Goal: Book appointment/travel/reservation

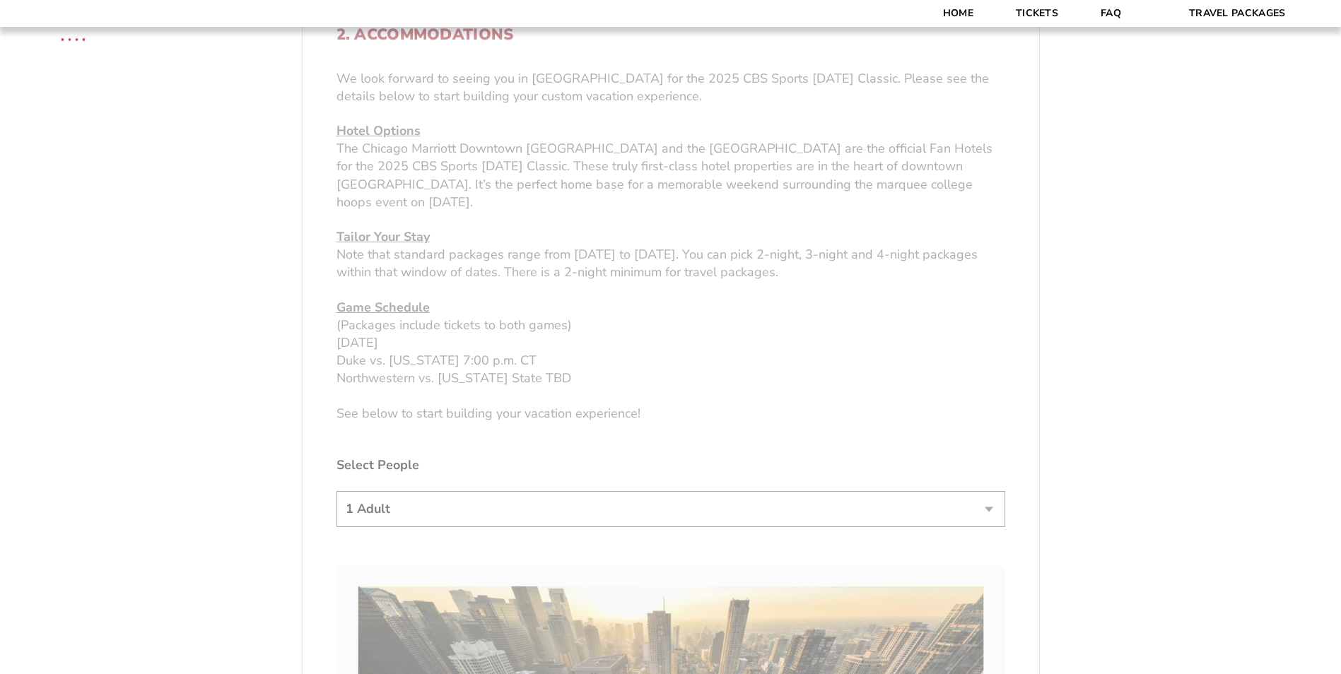
scroll to position [565, 0]
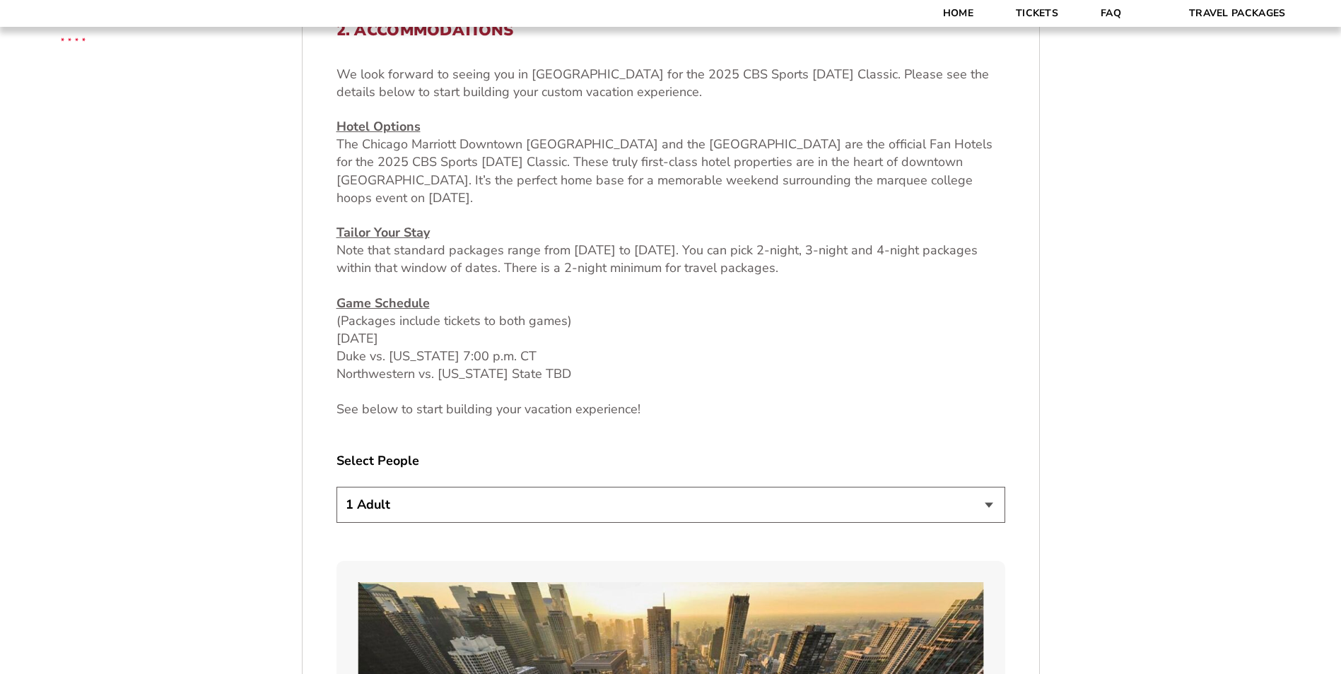
click at [989, 507] on select "1 Adult 2 Adults 3 Adults 4 Adults 2 Adults + 1 Child 2 Adults + 2 Children 2 A…" at bounding box center [670, 505] width 669 height 36
select select "2 Adults + 1 Child"
click at [336, 487] on select "1 Adult 2 Adults 3 Adults 4 Adults 2 Adults + 1 Child 2 Adults + 2 Children 2 A…" at bounding box center [670, 505] width 669 height 36
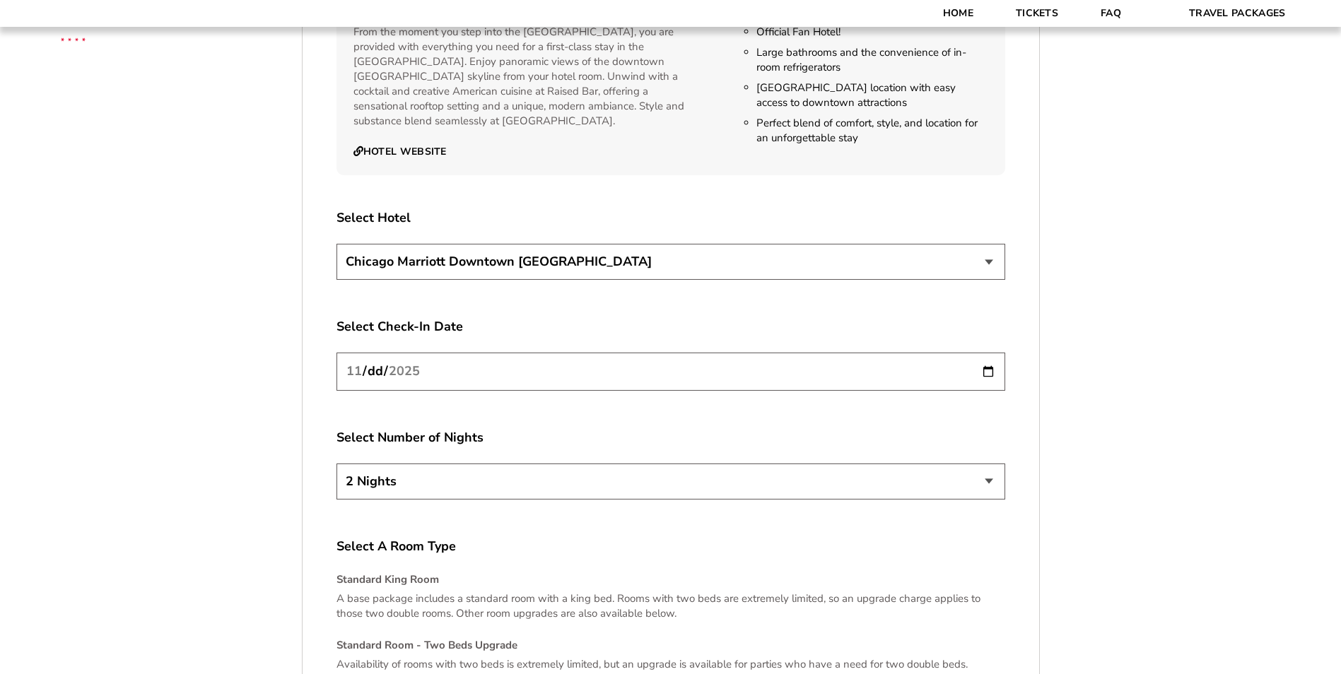
scroll to position [2474, 0]
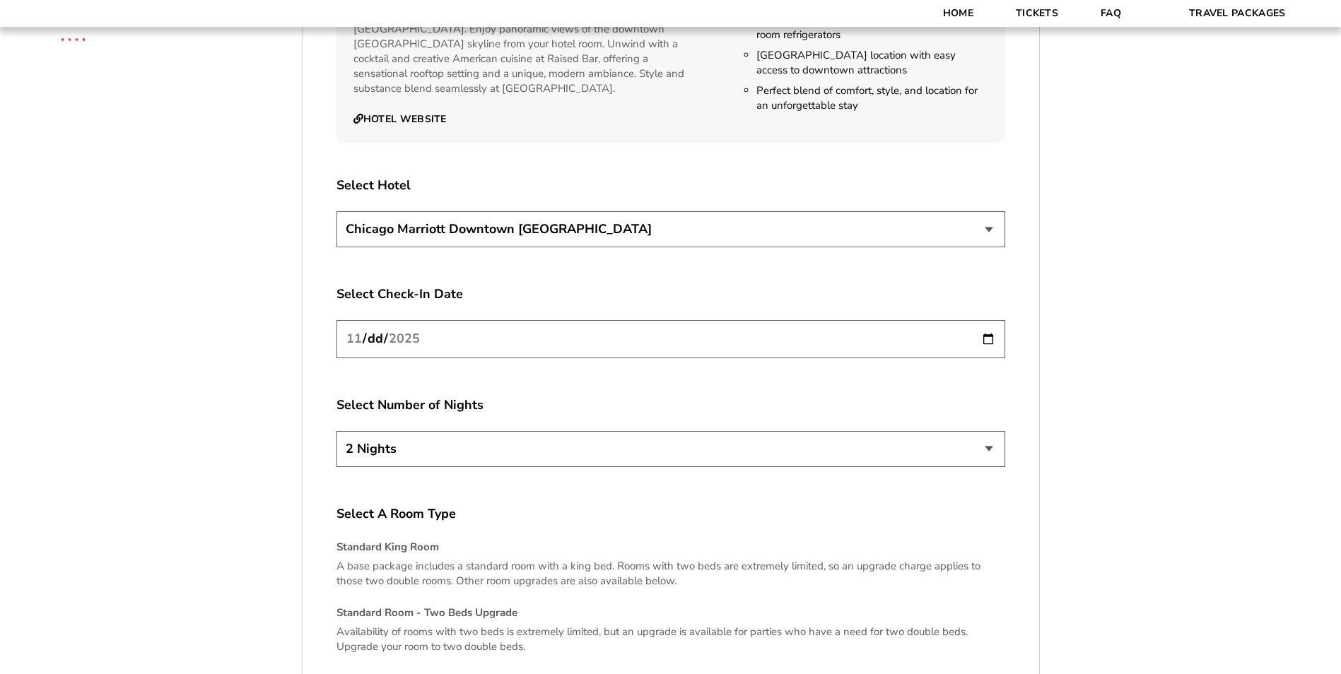
click at [992, 330] on input "[DATE]" at bounding box center [670, 338] width 669 height 37
type input "[DATE]"
click at [534, 436] on select "2 Nights 3 Nights 4 Nights" at bounding box center [670, 449] width 669 height 36
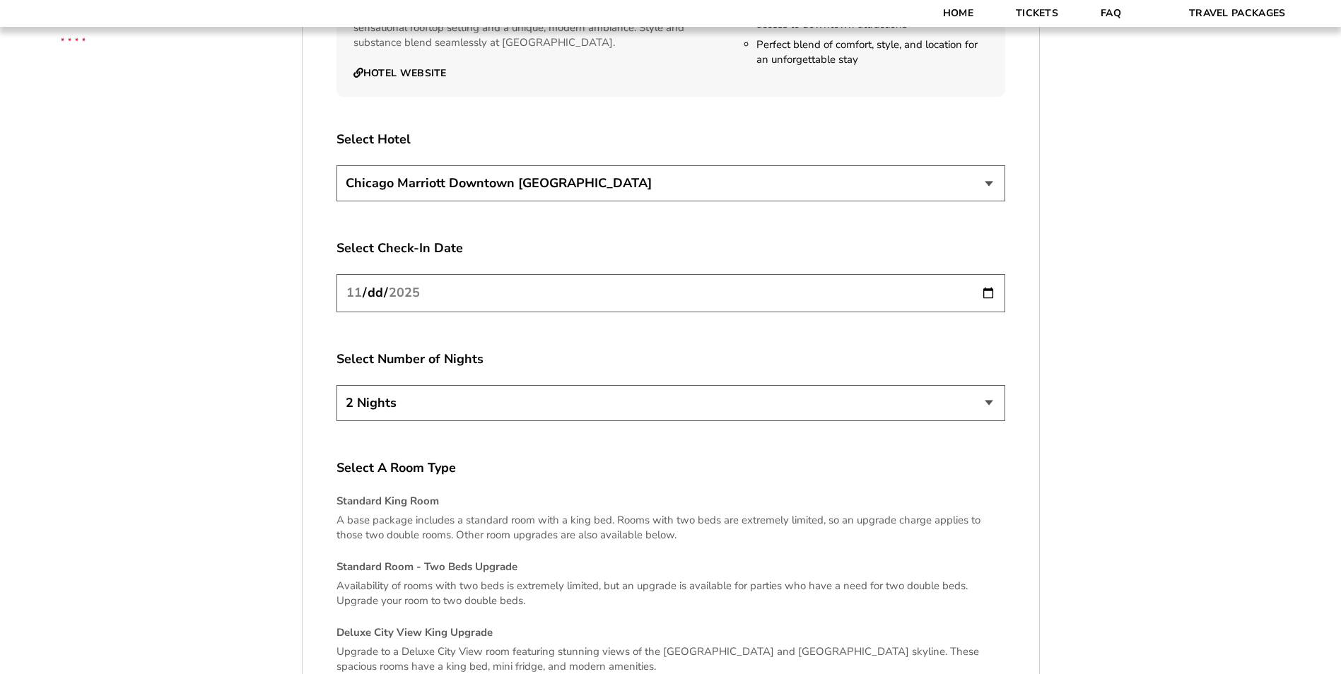
scroll to position [2545, 0]
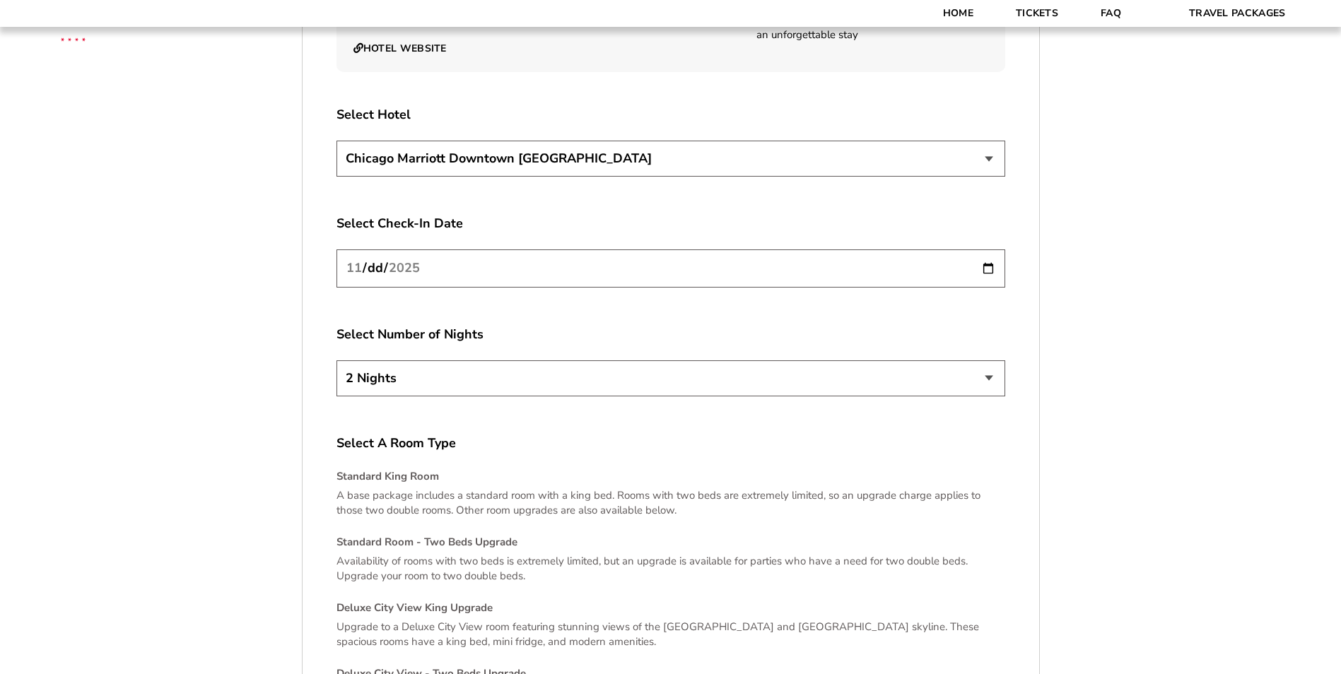
click at [936, 372] on select "2 Nights 3 Nights 4 Nights" at bounding box center [670, 378] width 669 height 36
select select "3 Nights"
click at [336, 360] on select "2 Nights 3 Nights 4 Nights" at bounding box center [670, 378] width 669 height 36
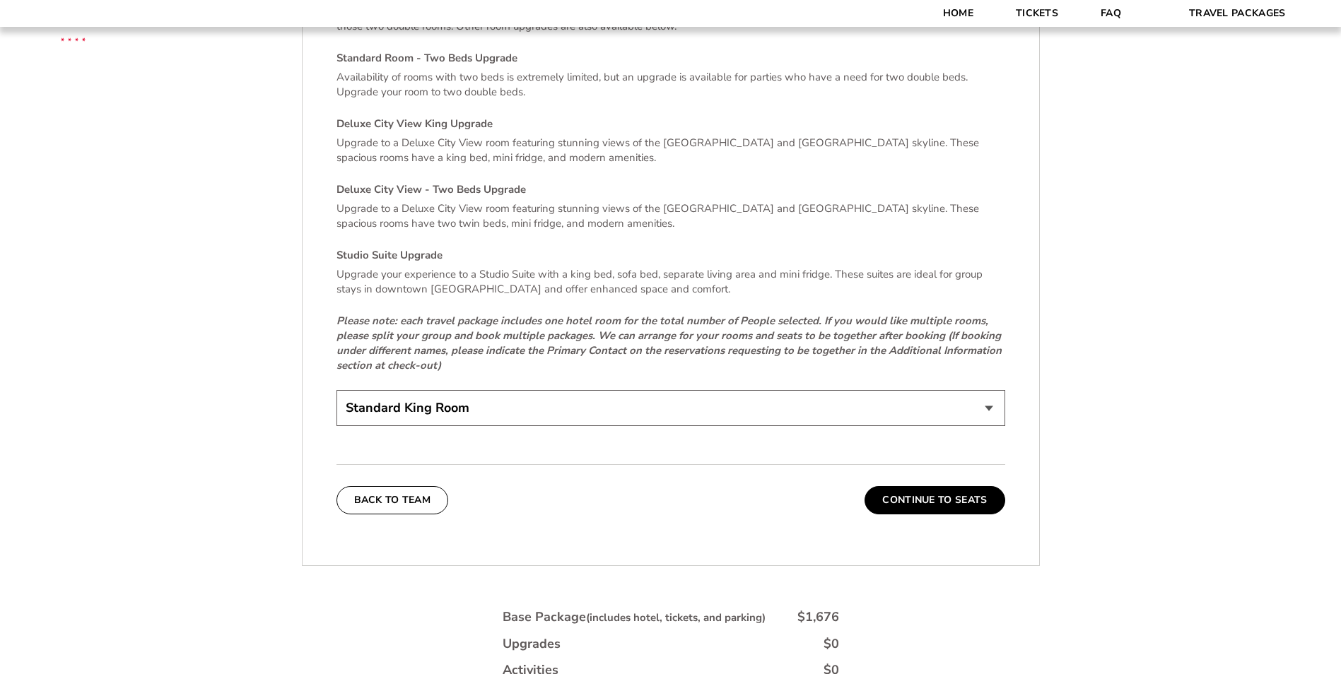
scroll to position [3181, 0]
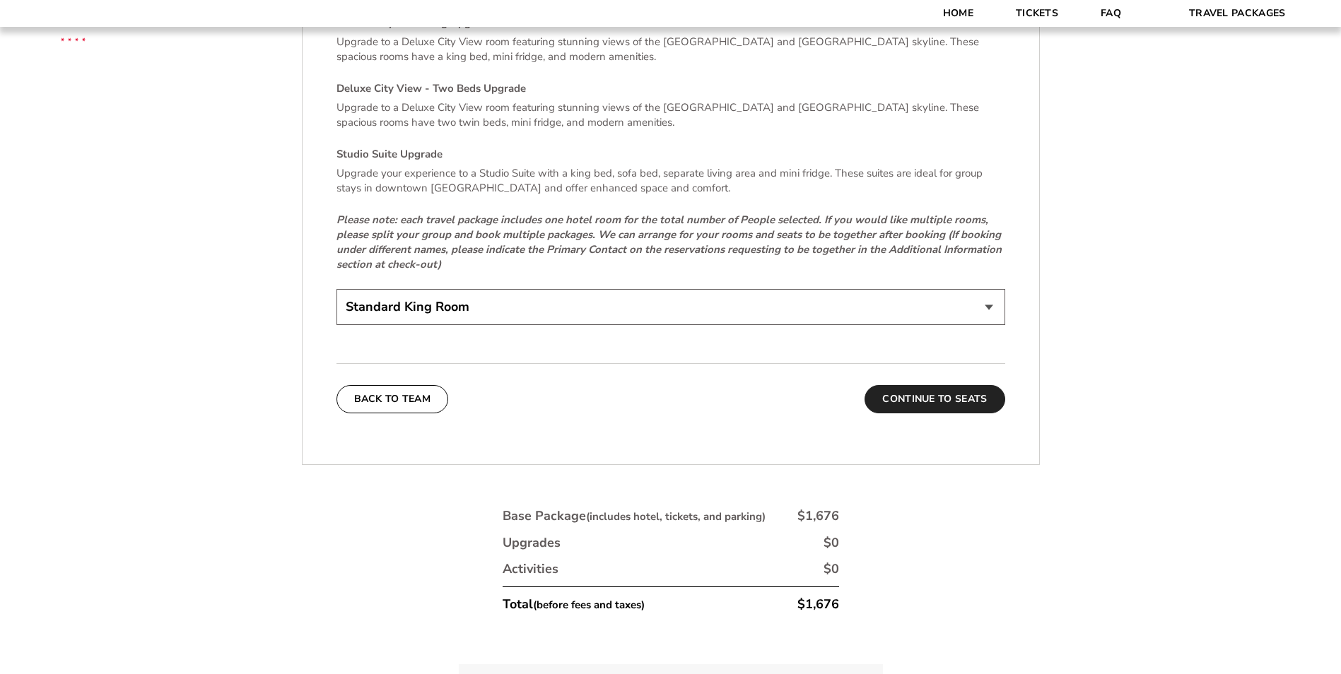
click at [939, 385] on button "Continue To Seats" at bounding box center [934, 399] width 140 height 28
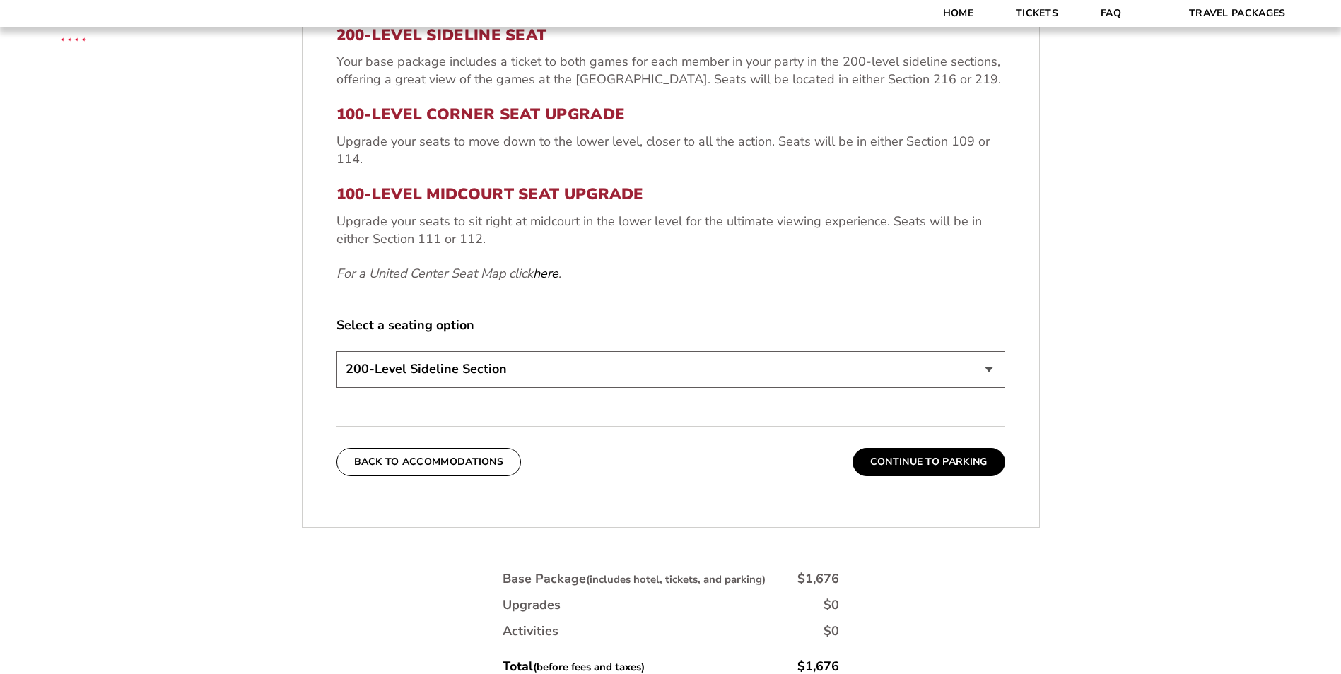
scroll to position [672, 0]
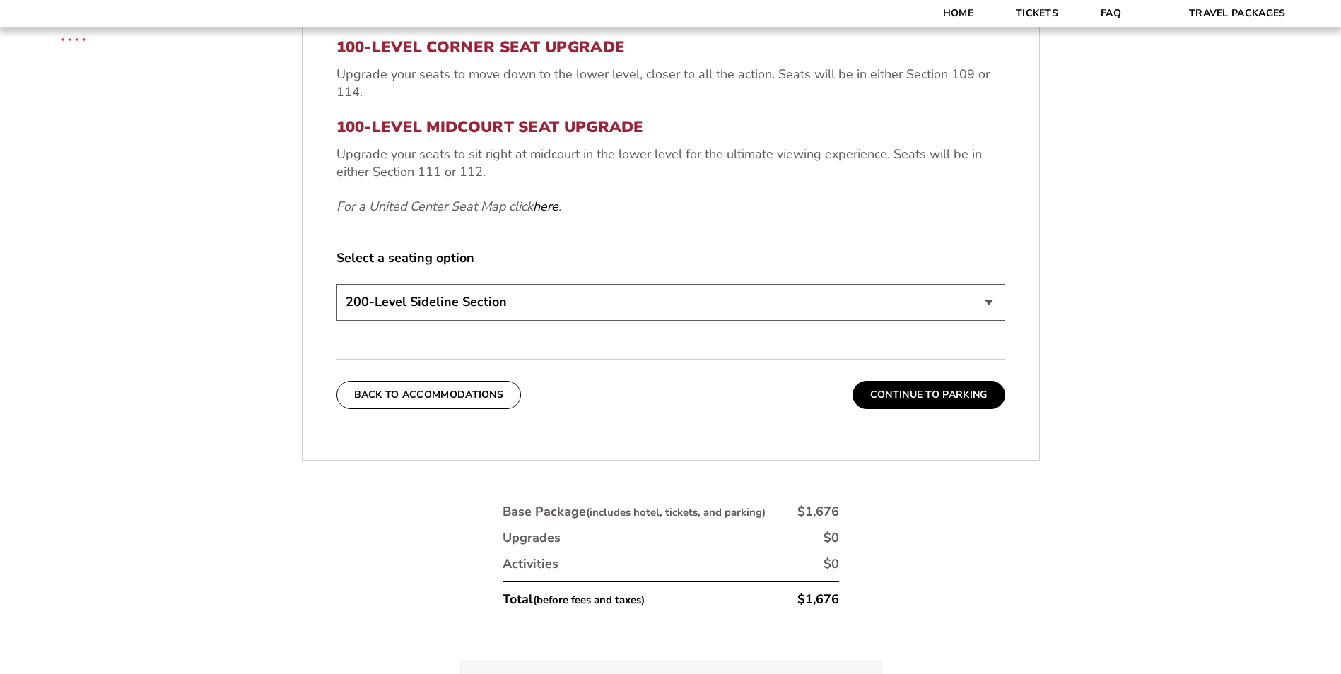
click at [721, 301] on select "200-Level Sideline Section 100-Level Corner Seat Upgrade (+$80 per person) 100-…" at bounding box center [670, 302] width 669 height 36
click at [1098, 328] on form "[US_STATE] [US_STATE] Travel Package [PERSON_NAME] Travel Package [GEOGRAPHIC_D…" at bounding box center [670, 63] width 1341 height 1470
click at [961, 387] on button "Continue To Parking" at bounding box center [928, 395] width 153 height 28
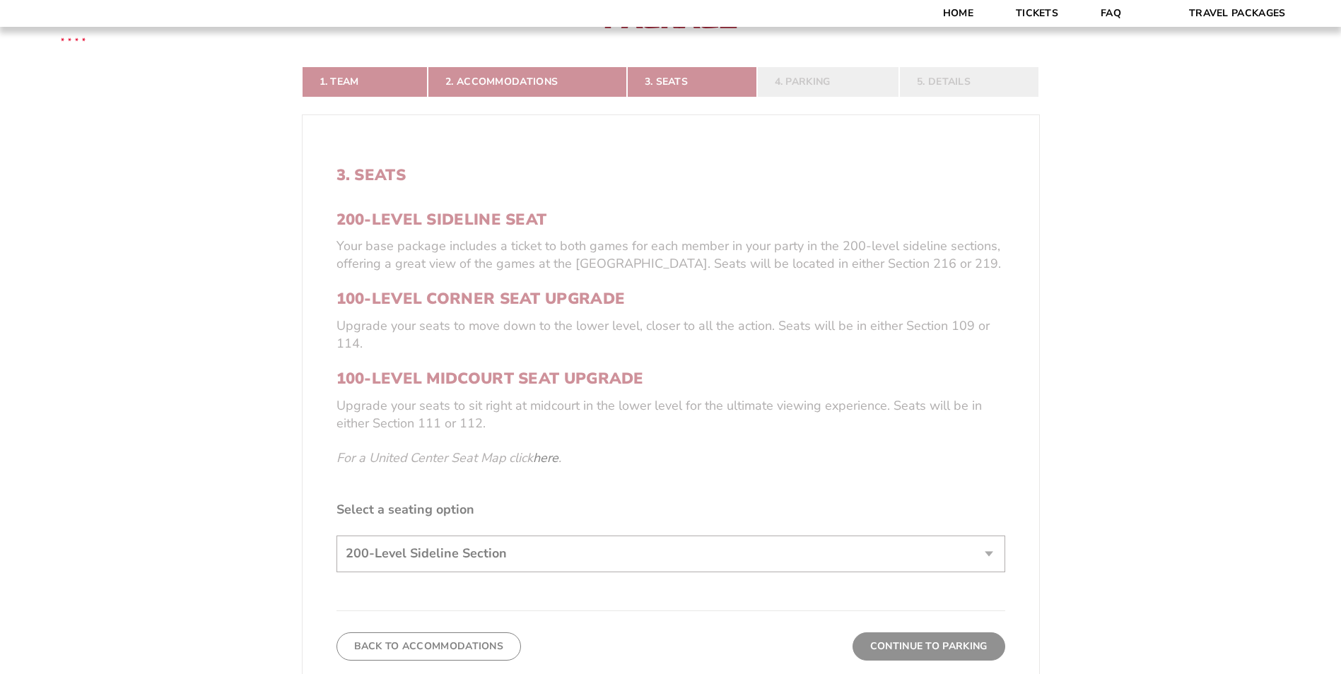
scroll to position [319, 0]
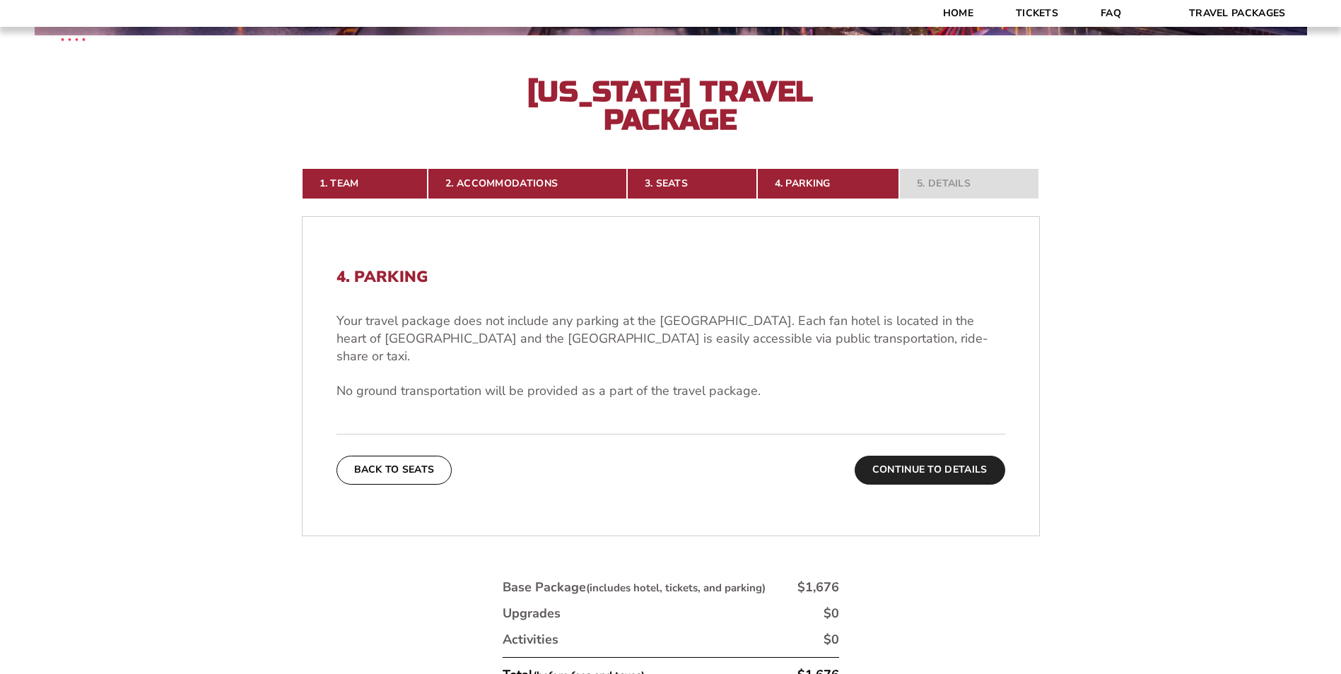
click at [972, 456] on button "Continue To Details" at bounding box center [930, 470] width 151 height 28
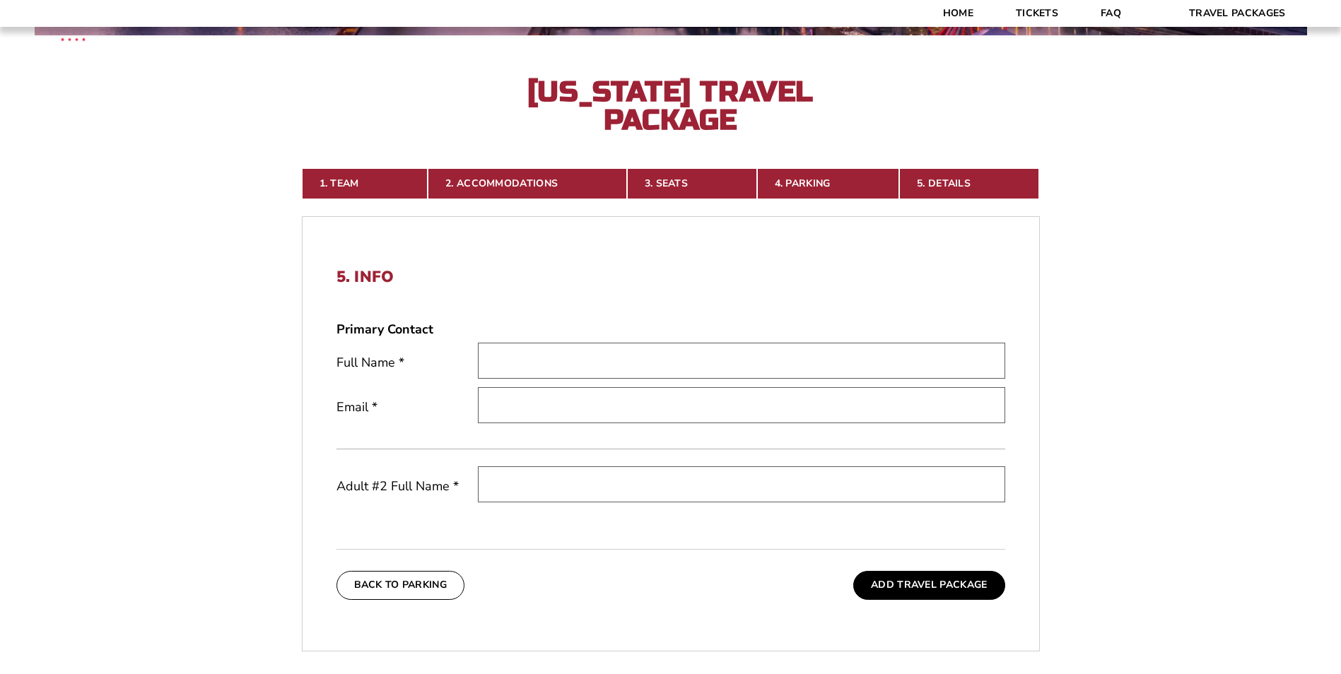
scroll to position [0, 0]
